Goal: Information Seeking & Learning: Find specific fact

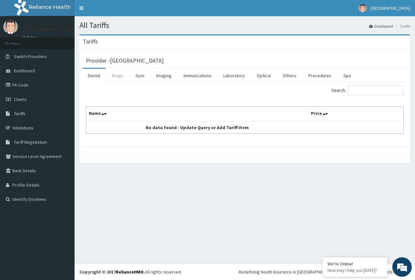
click at [116, 76] on link "Drugs" at bounding box center [118, 76] width 22 height 14
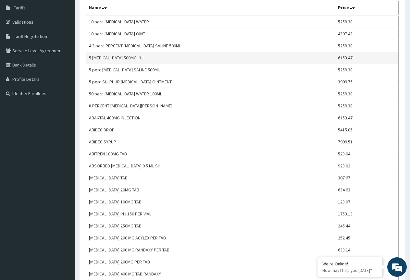
scroll to position [162, 0]
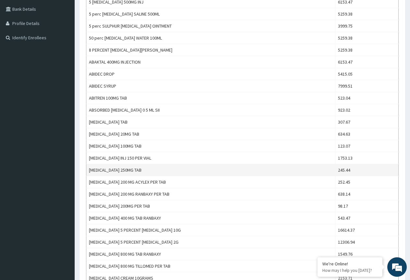
drag, startPoint x: 238, startPoint y: 138, endPoint x: 246, endPoint y: 164, distance: 26.5
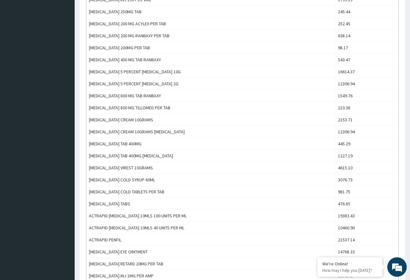
scroll to position [0, 0]
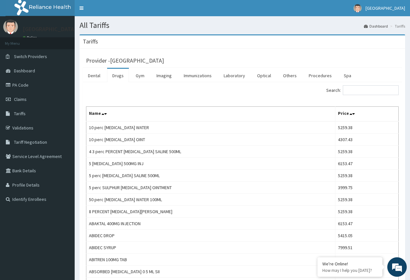
click at [402, 25] on li "Tariffs" at bounding box center [396, 26] width 17 height 6
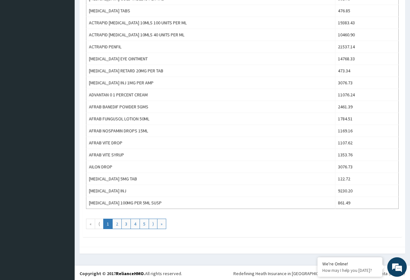
scroll to position [515, 0]
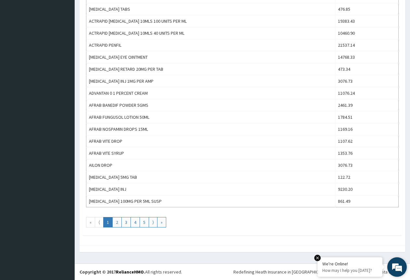
click at [315, 257] on em at bounding box center [317, 258] width 6 height 6
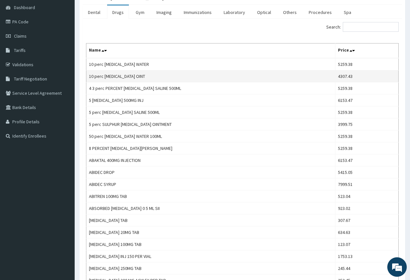
scroll to position [0, 0]
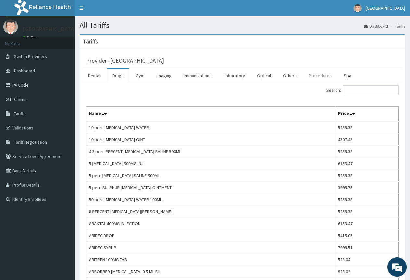
click at [311, 78] on link "Procedures" at bounding box center [319, 76] width 33 height 14
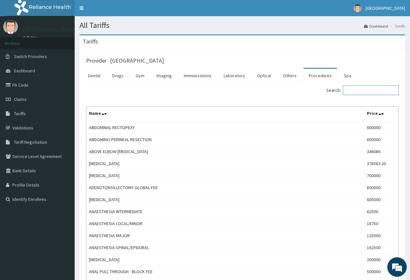
click at [360, 92] on input "Search:" at bounding box center [371, 90] width 56 height 10
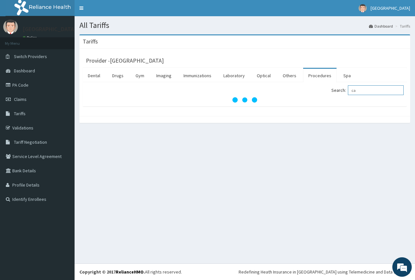
type input "c"
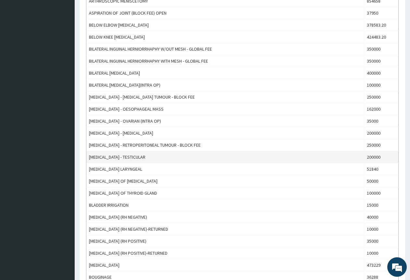
scroll to position [515, 0]
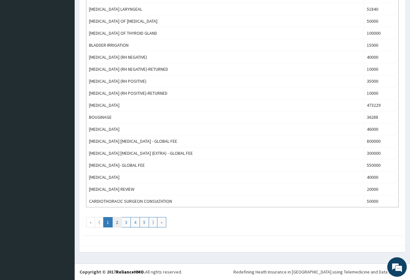
click at [114, 224] on link "2" at bounding box center [116, 222] width 9 height 10
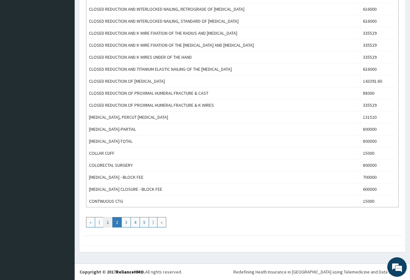
click at [106, 222] on link "1" at bounding box center [107, 222] width 9 height 10
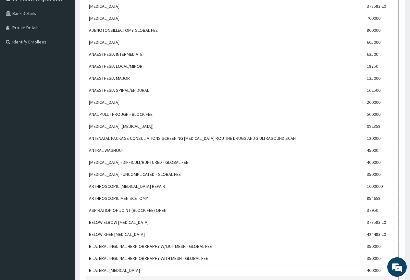
scroll to position [162, 0]
